Goal: Information Seeking & Learning: Understand process/instructions

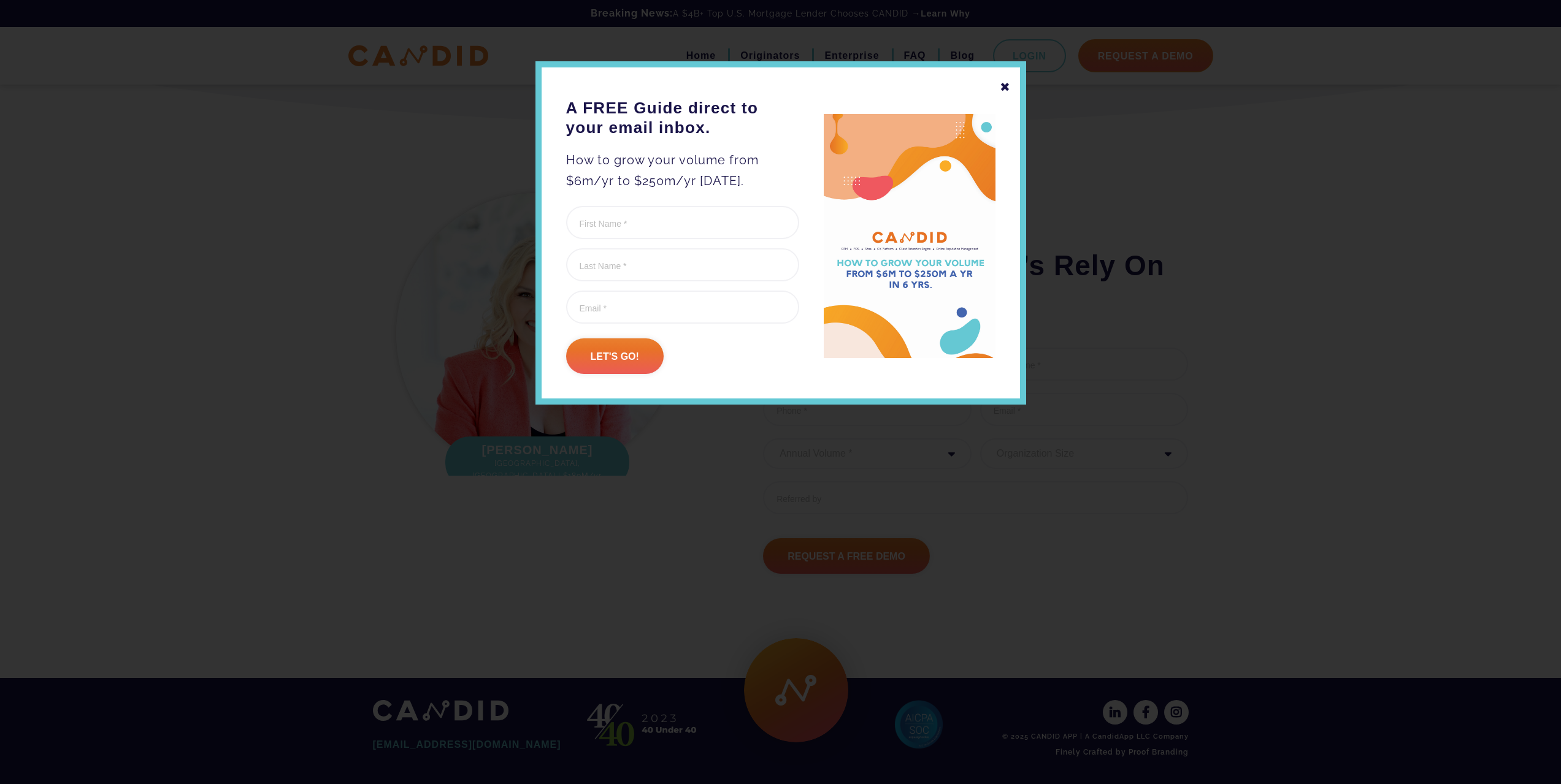
scroll to position [1377, 0]
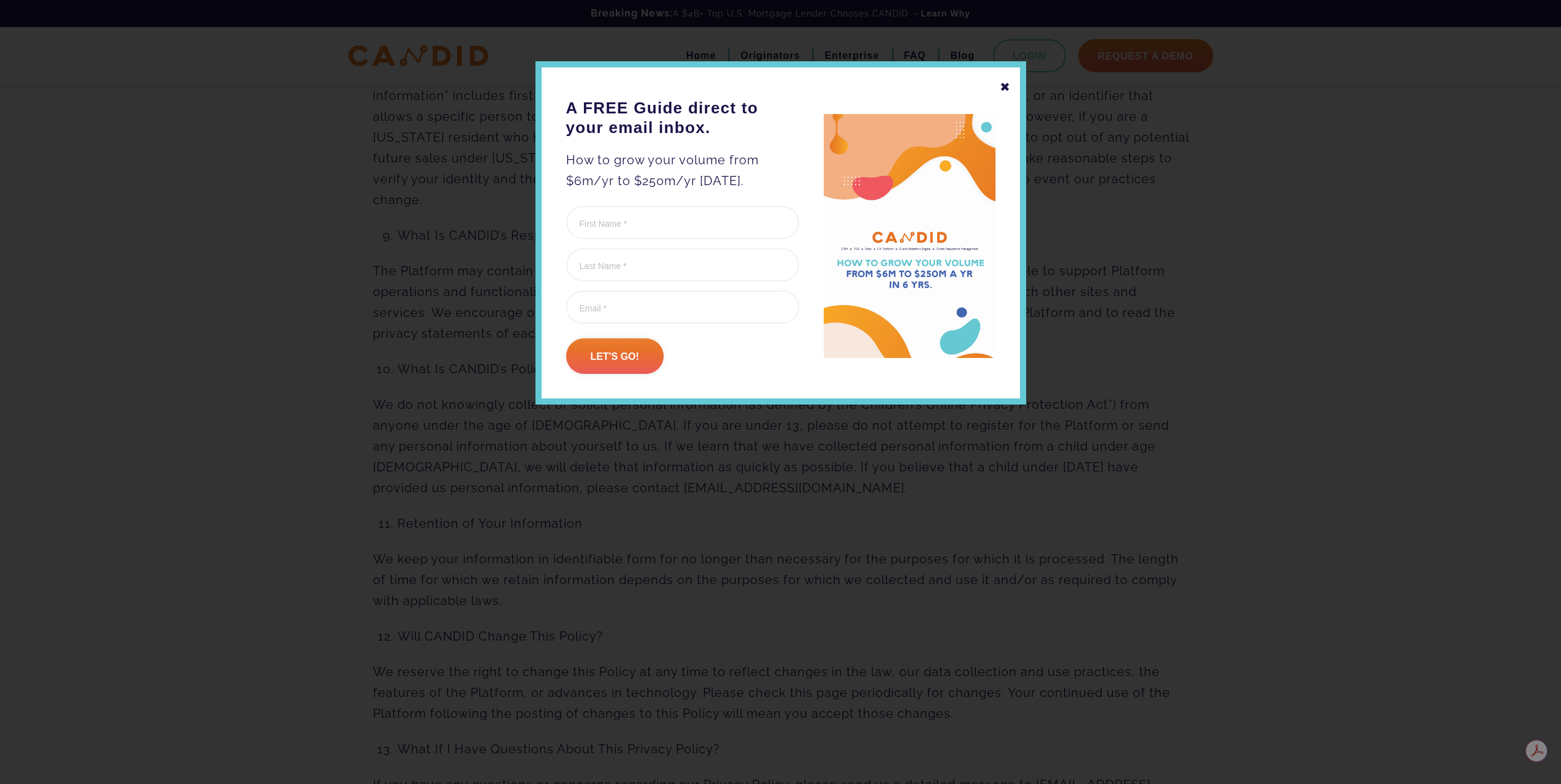
scroll to position [7121, 0]
click at [1003, 91] on div "✖" at bounding box center [1005, 87] width 11 height 21
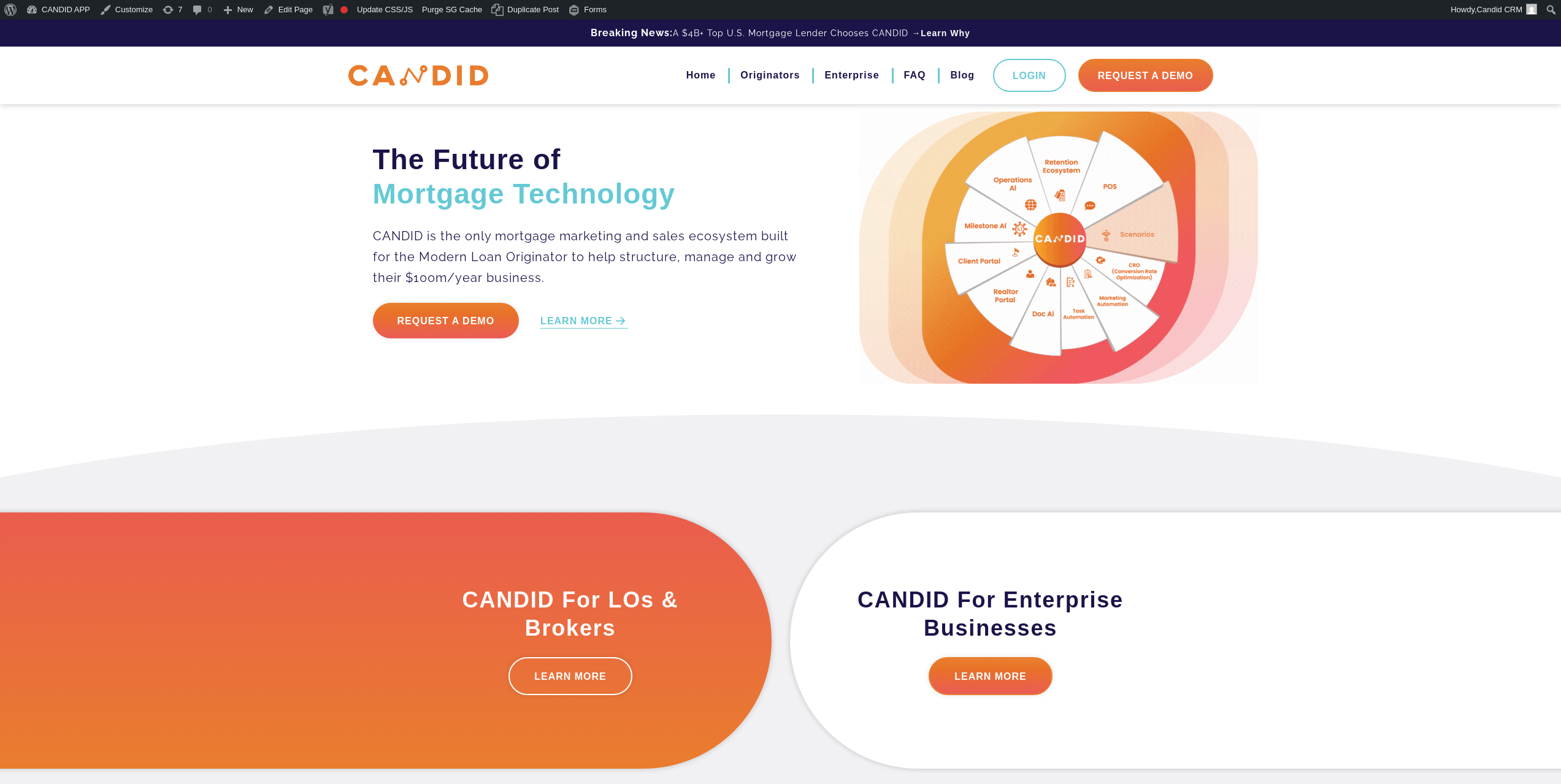
scroll to position [1437, 0]
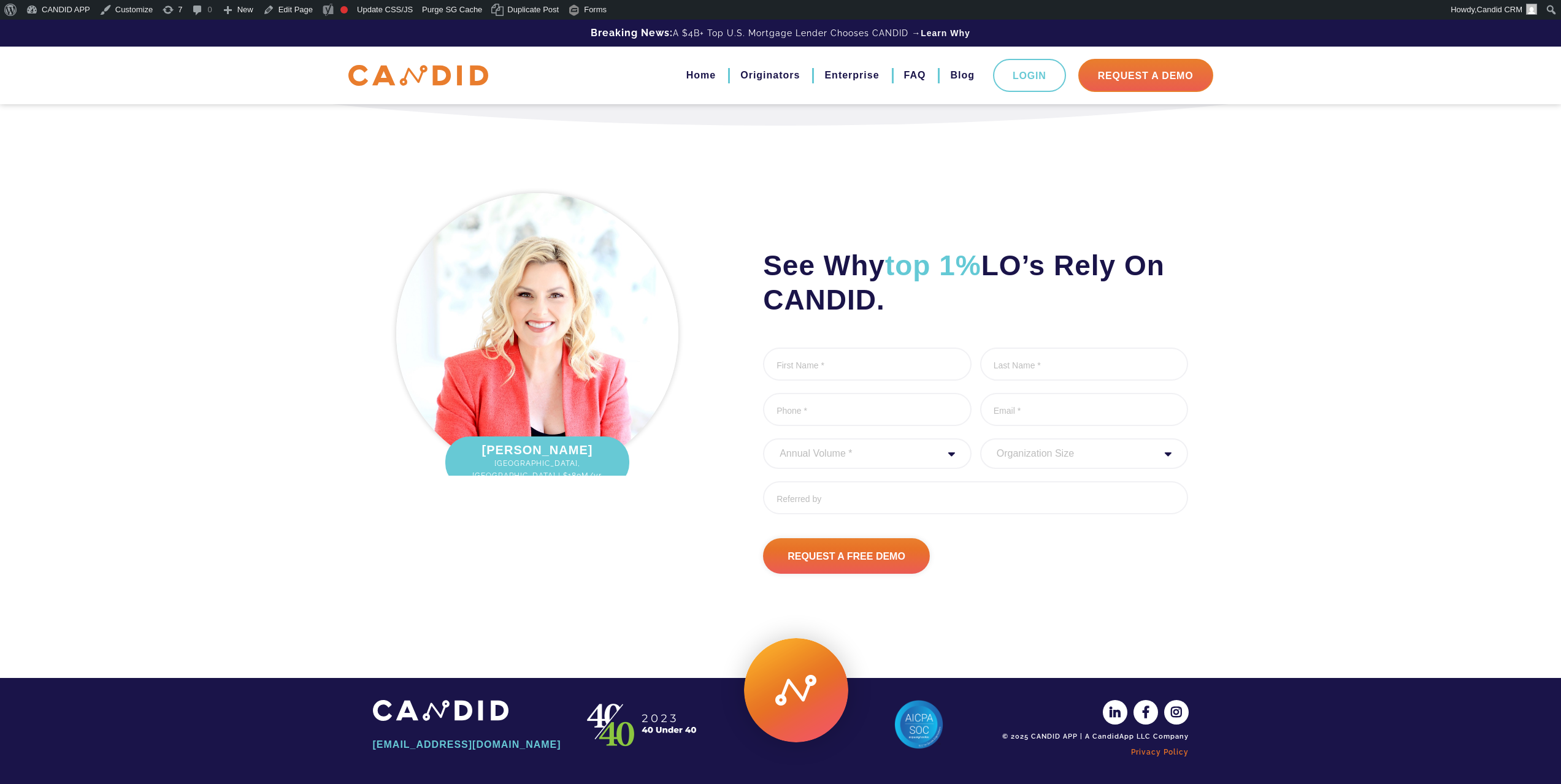
click at [1168, 749] on link "Privacy Policy" at bounding box center [1093, 753] width 190 height 21
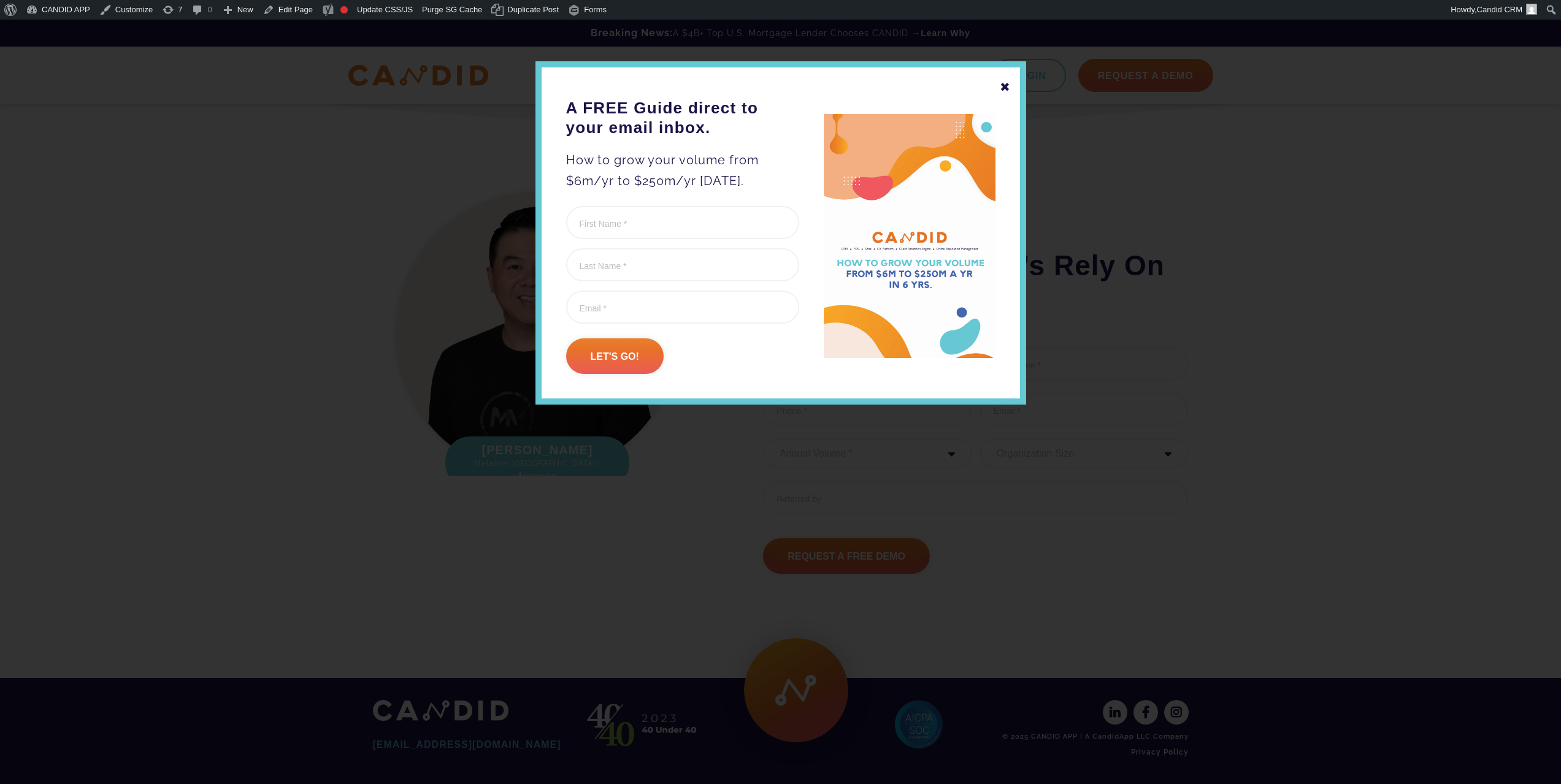
click at [1003, 83] on div "✖" at bounding box center [1005, 87] width 11 height 21
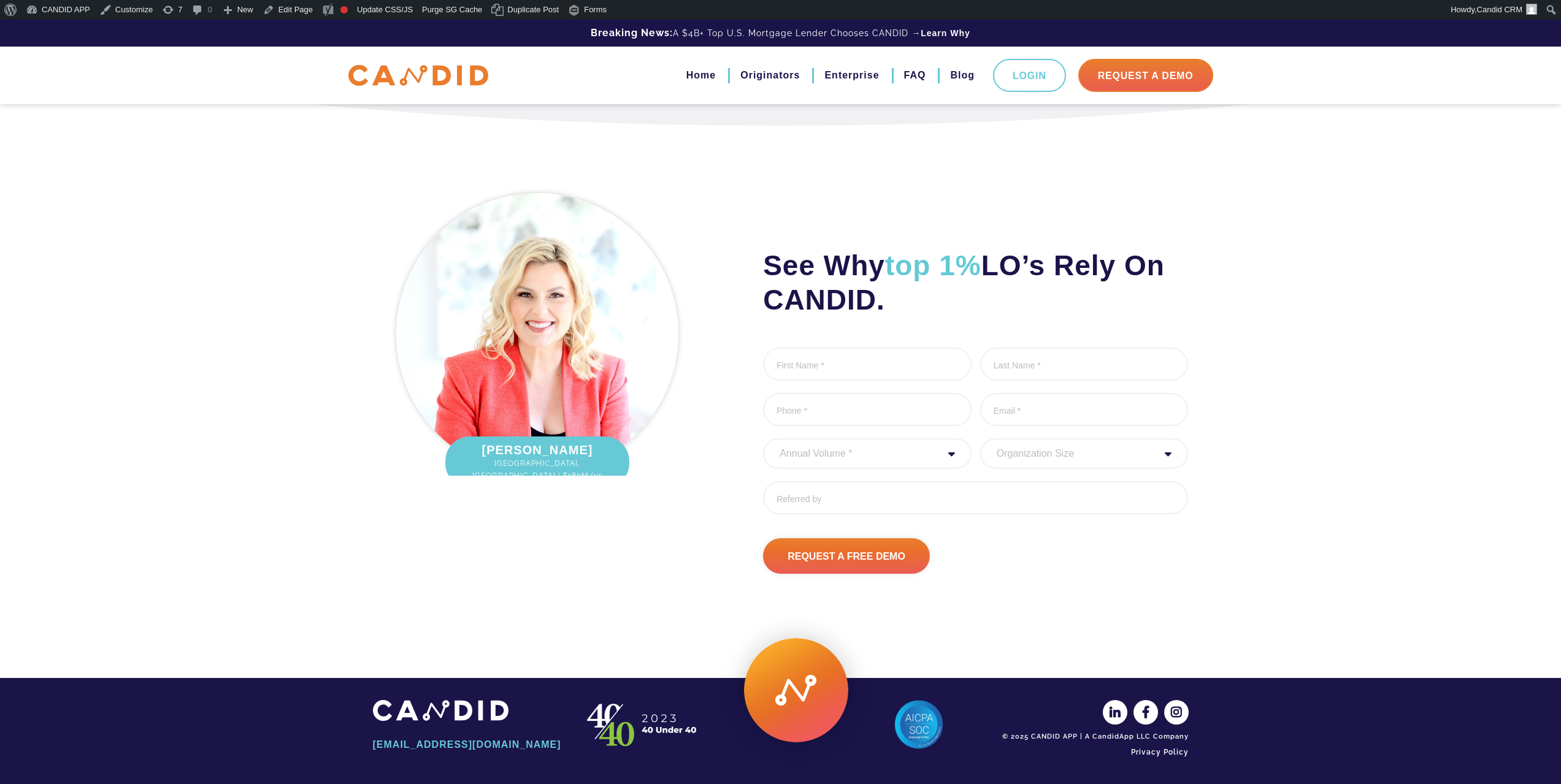
scroll to position [1397, 0]
